Goal: Browse casually: Explore the website without a specific task or goal

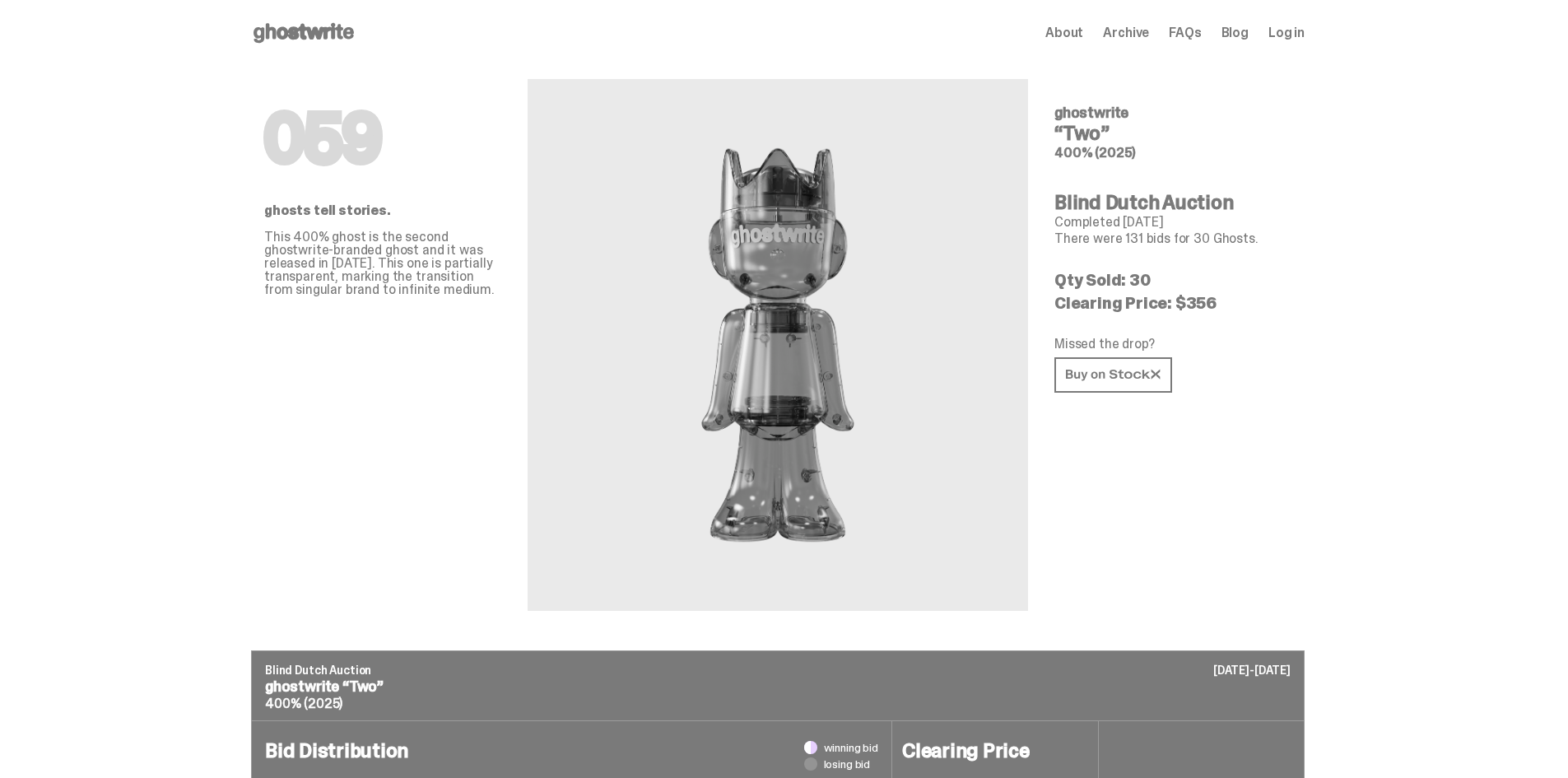
click at [1083, 27] on span "About" at bounding box center [1064, 33] width 38 height 13
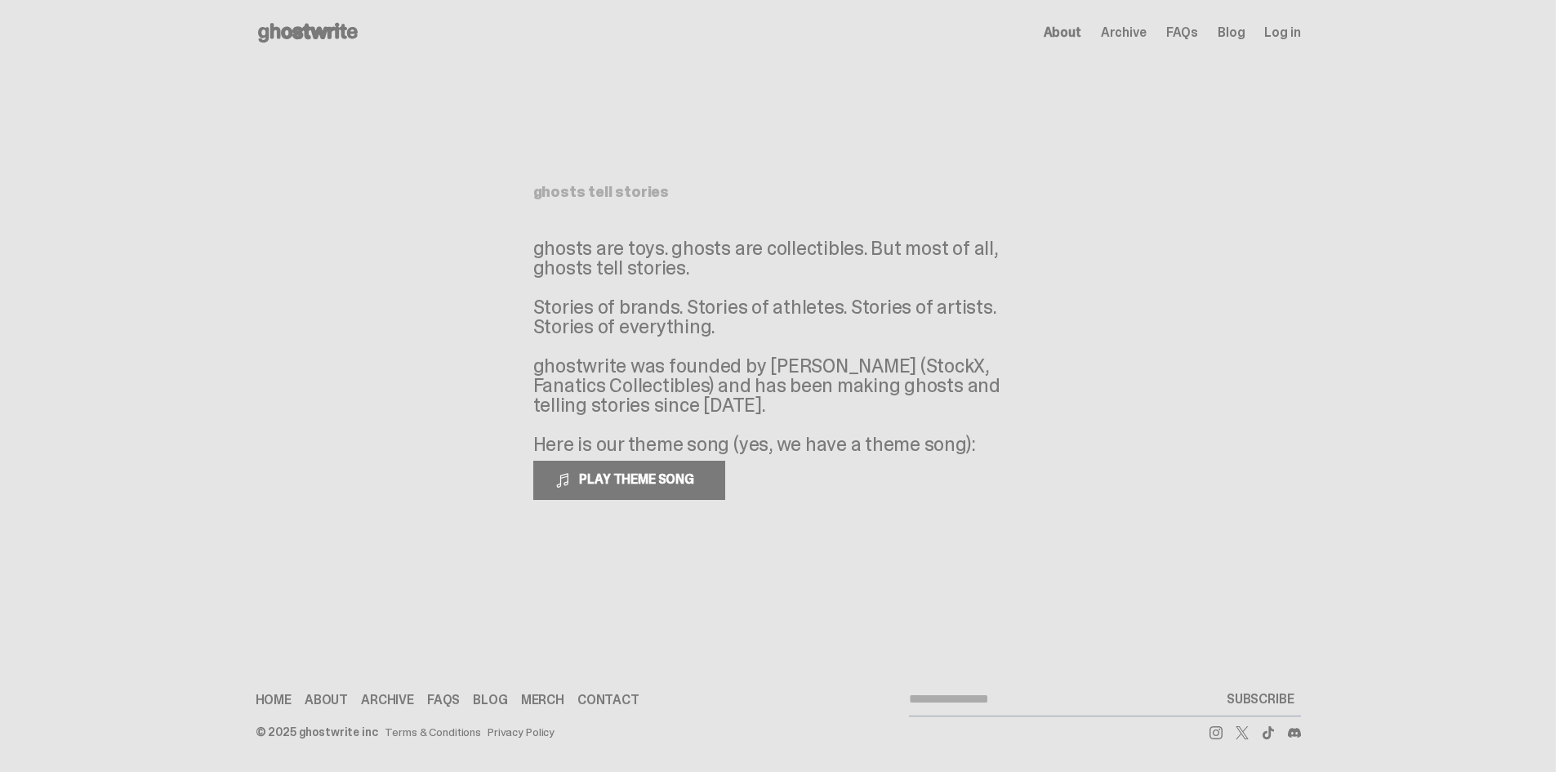
click at [273, 27] on use at bounding box center [308, 32] width 100 height 20
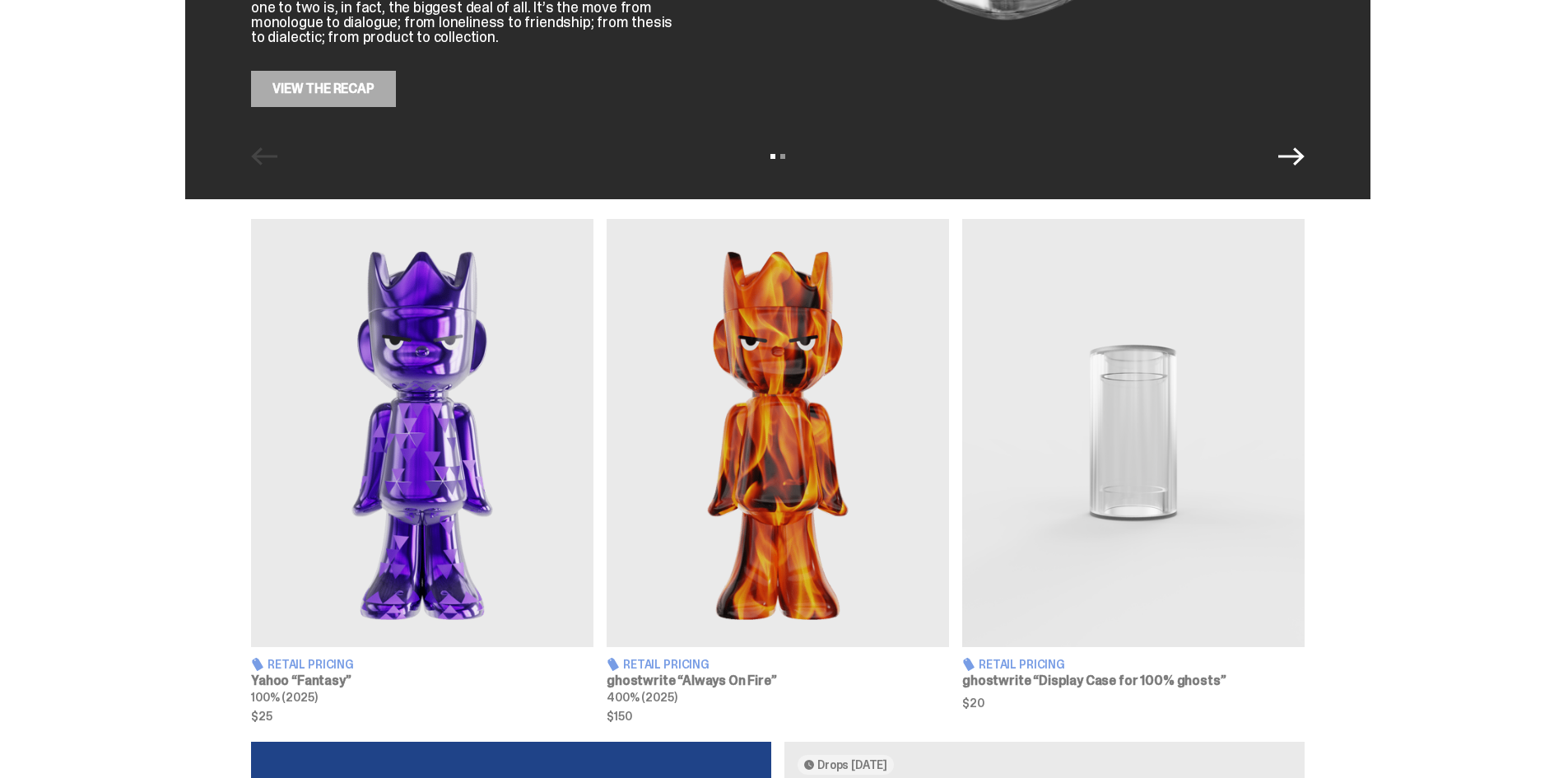
scroll to position [493, 0]
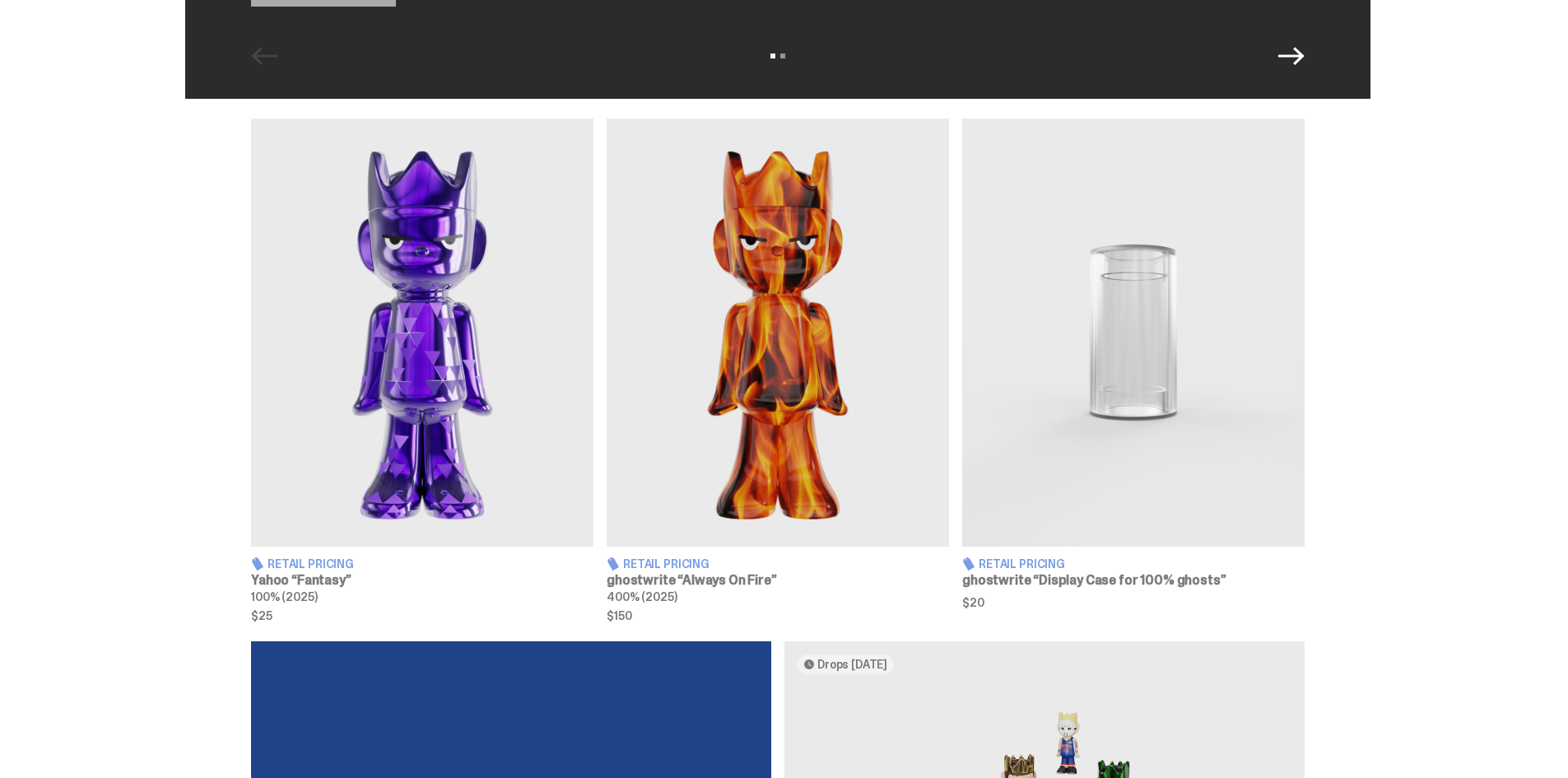
click at [529, 349] on img at bounding box center [422, 332] width 342 height 428
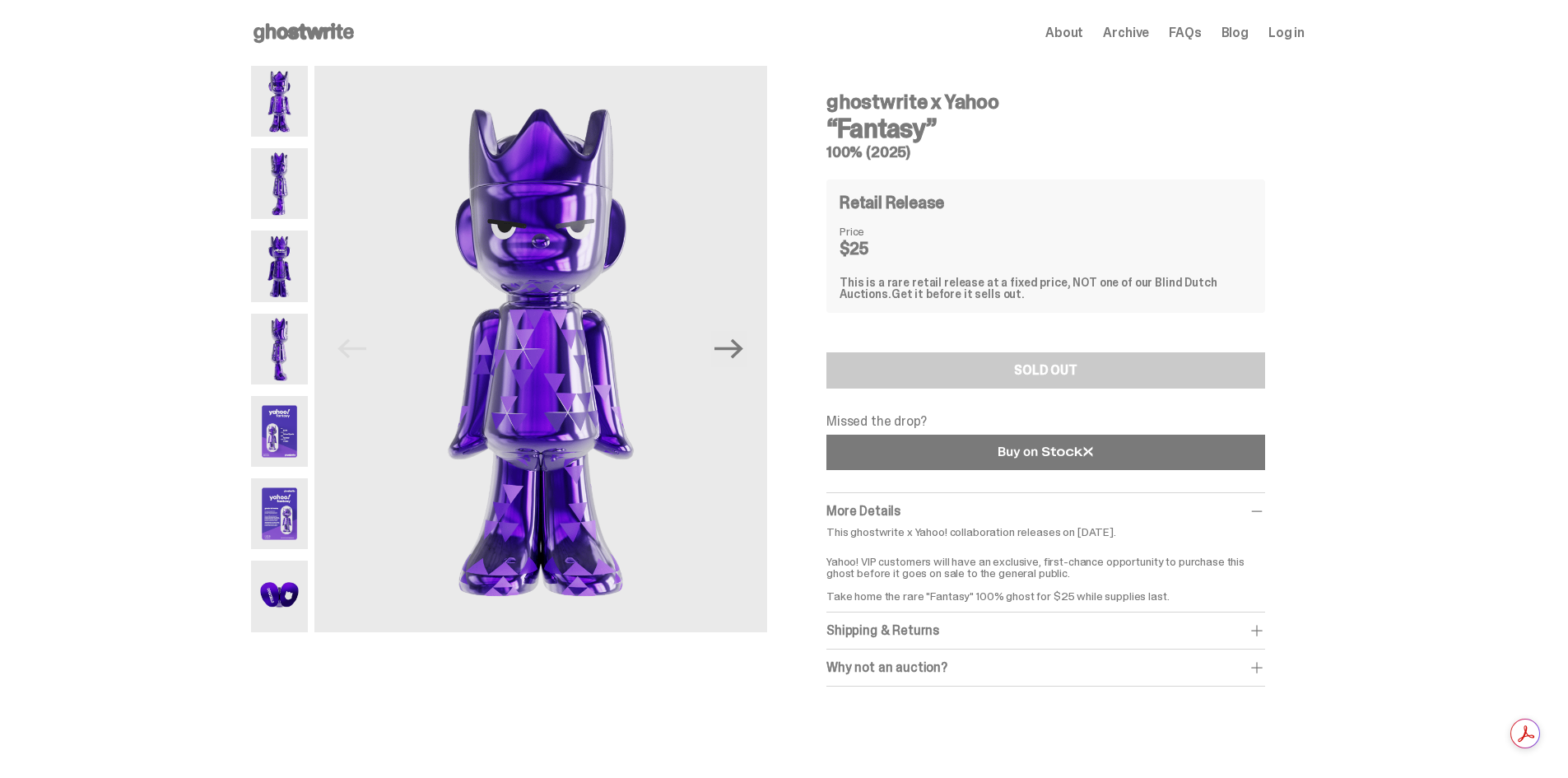
click at [941, 446] on link at bounding box center [1046, 452] width 439 height 35
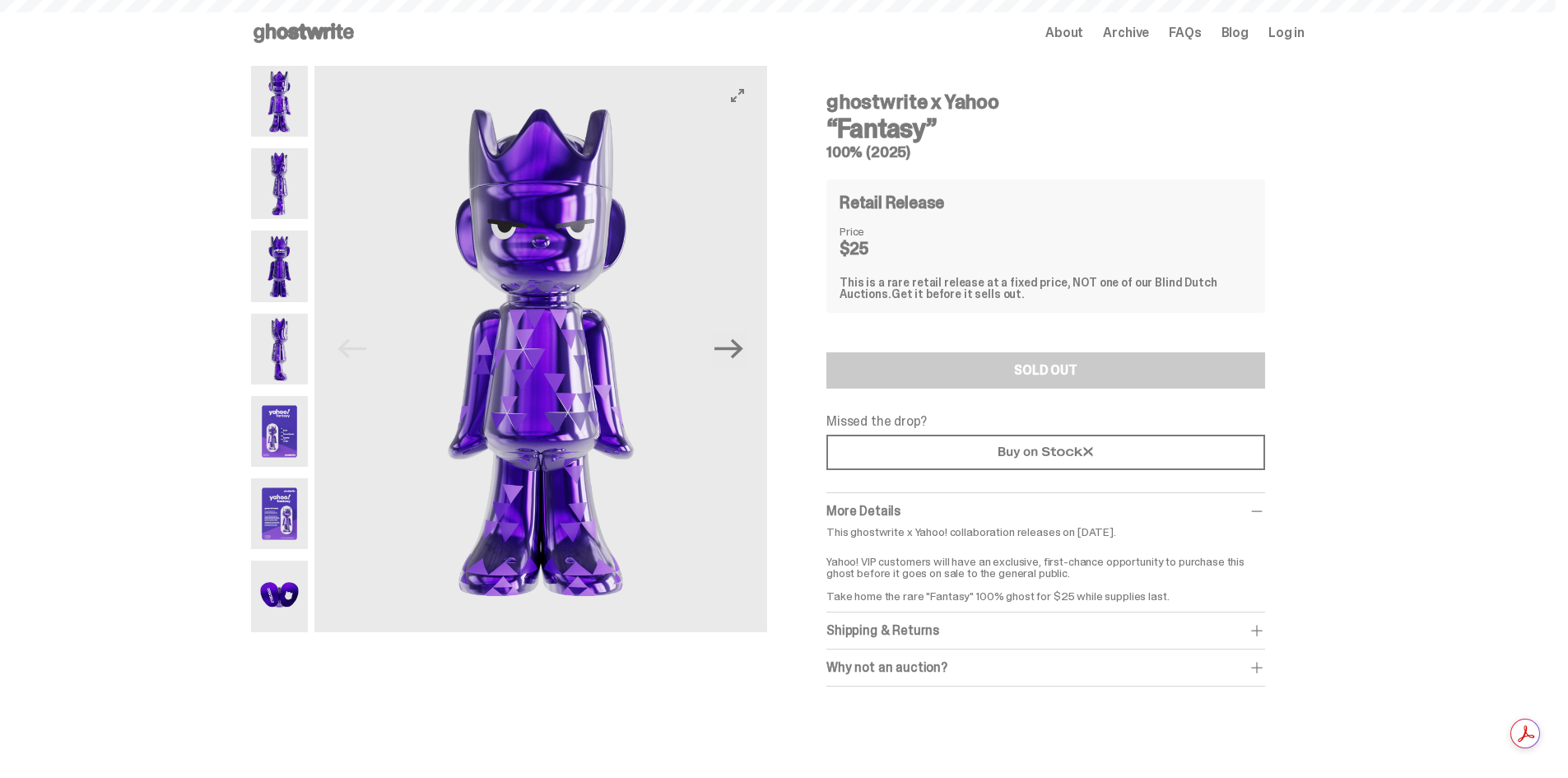
scroll to position [493, 0]
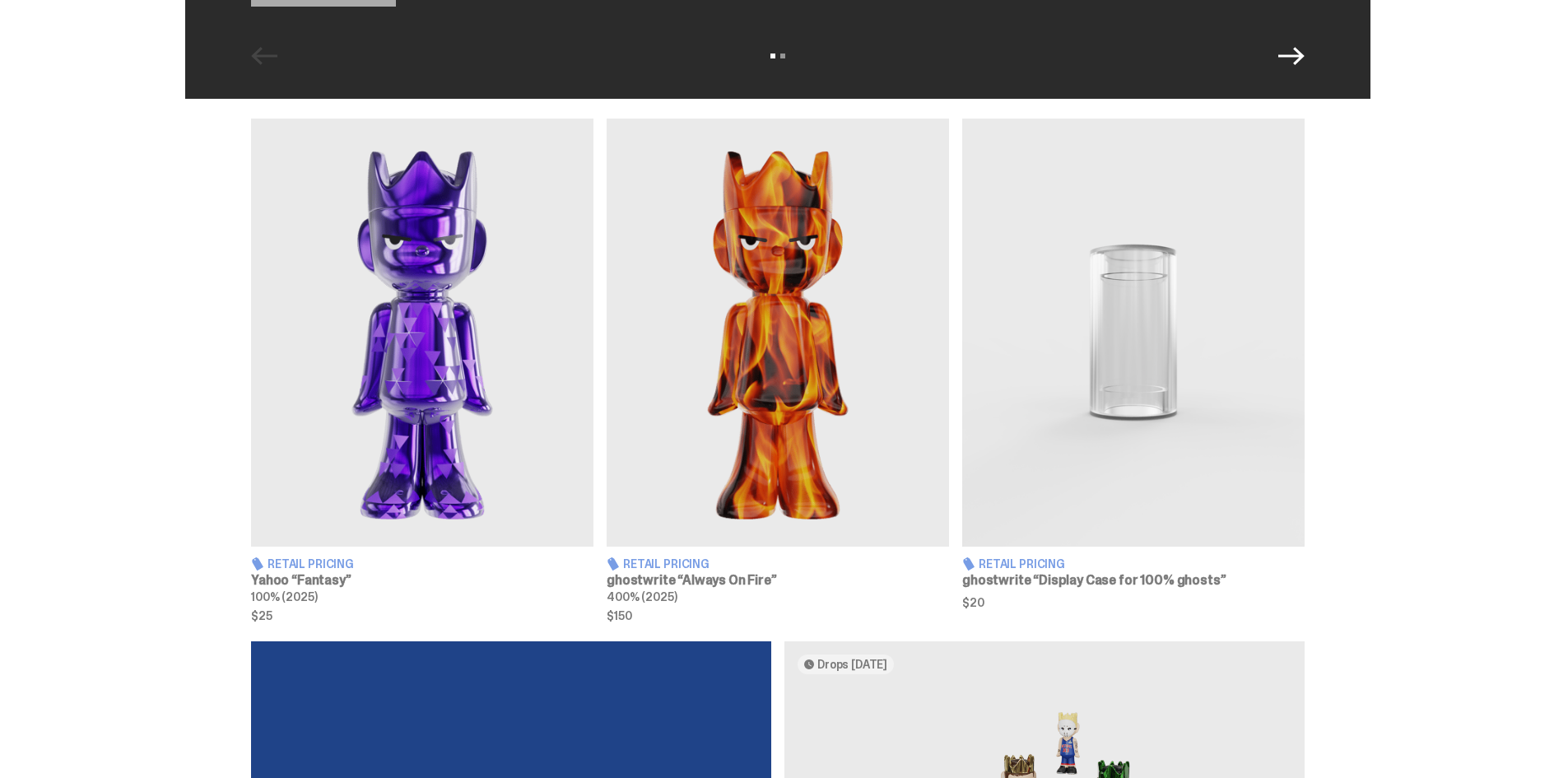
click at [763, 419] on img at bounding box center [778, 332] width 342 height 428
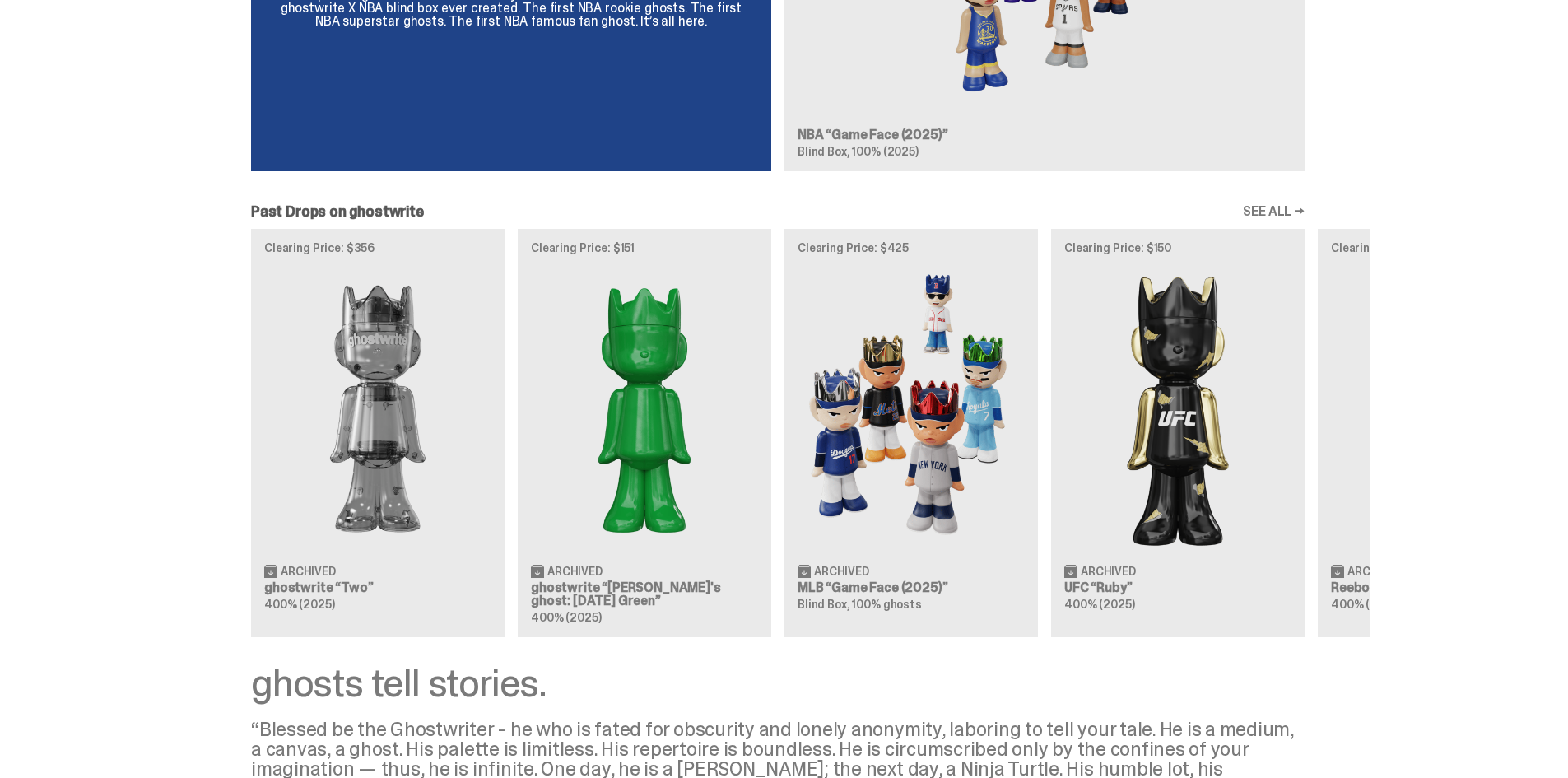
scroll to position [1547, 0]
